Goal: Task Accomplishment & Management: Manage account settings

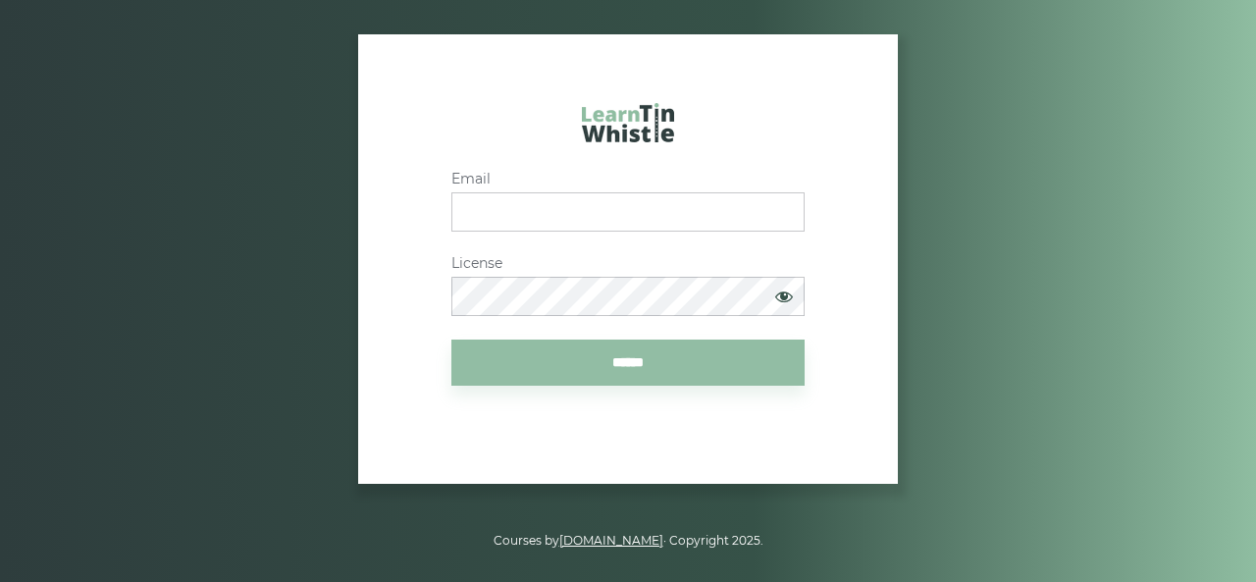
click at [564, 211] on input "Email" at bounding box center [627, 211] width 353 height 39
type input "**********"
click at [613, 368] on input "******" at bounding box center [627, 362] width 353 height 46
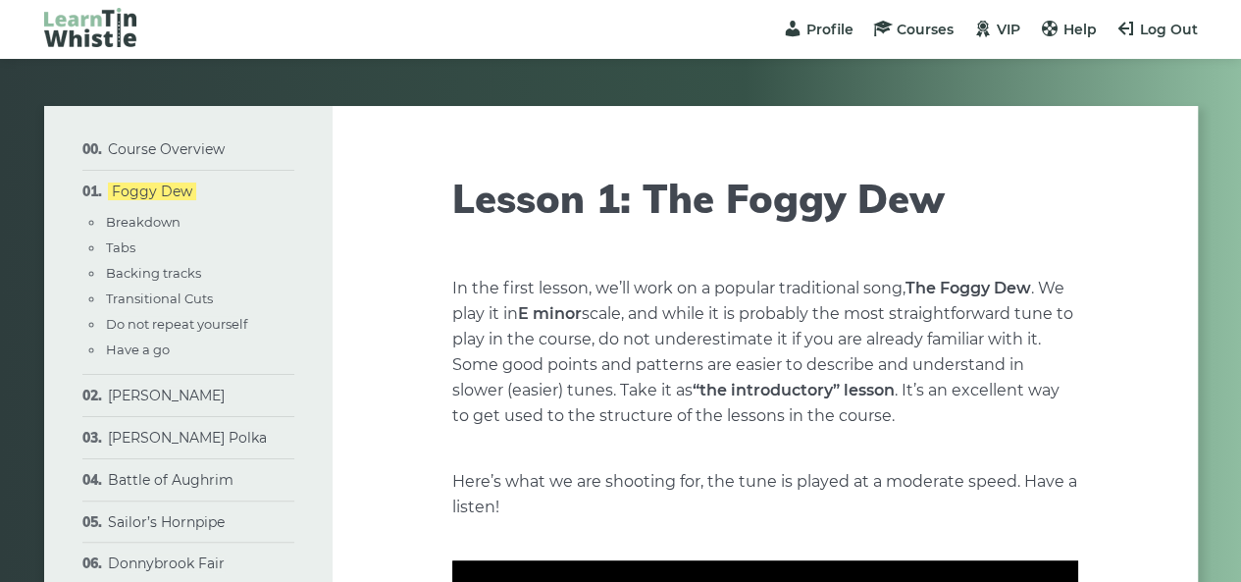
click at [98, 26] on img at bounding box center [90, 27] width 92 height 39
